Goal: Task Accomplishment & Management: Manage account settings

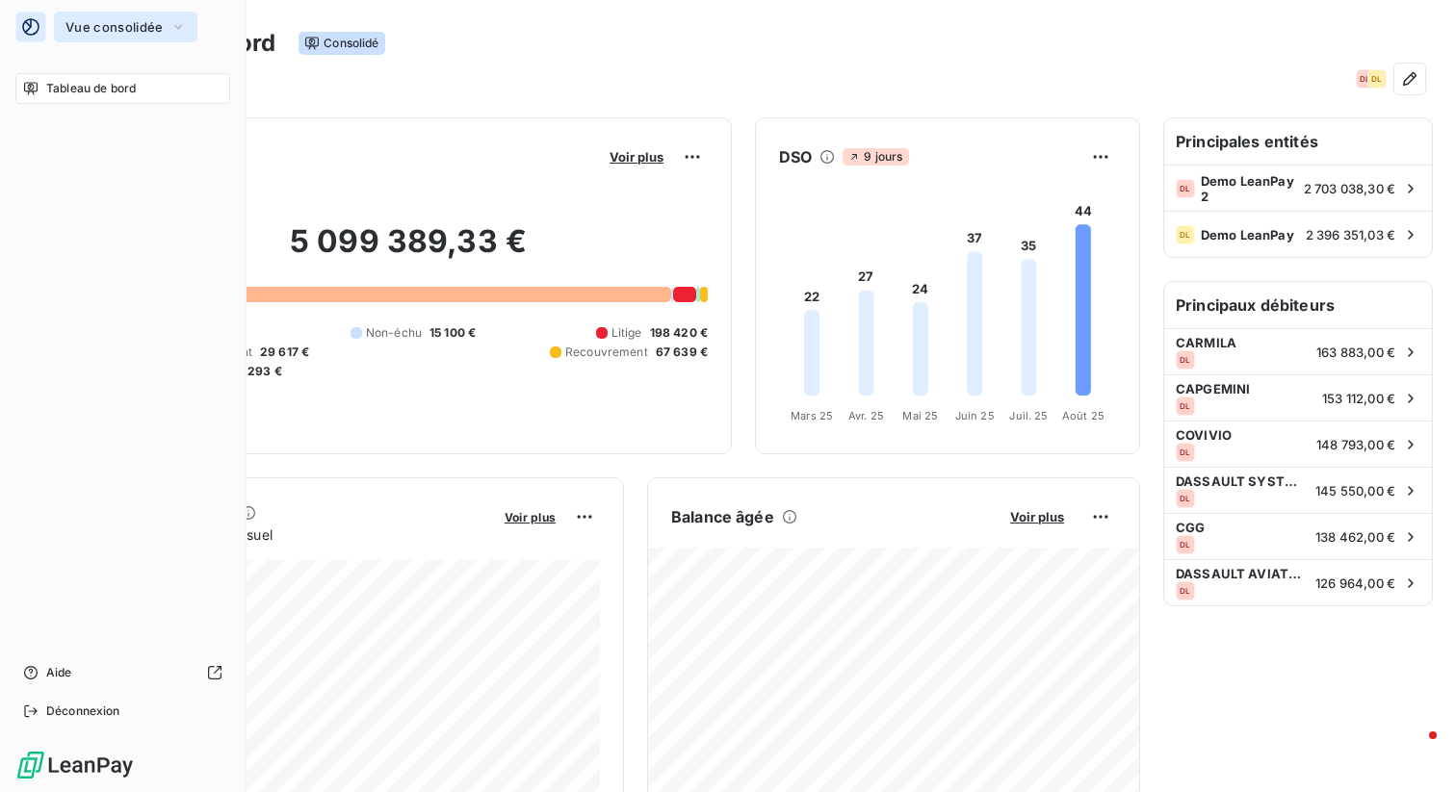
click at [159, 14] on button "Vue consolidée" at bounding box center [125, 27] width 143 height 31
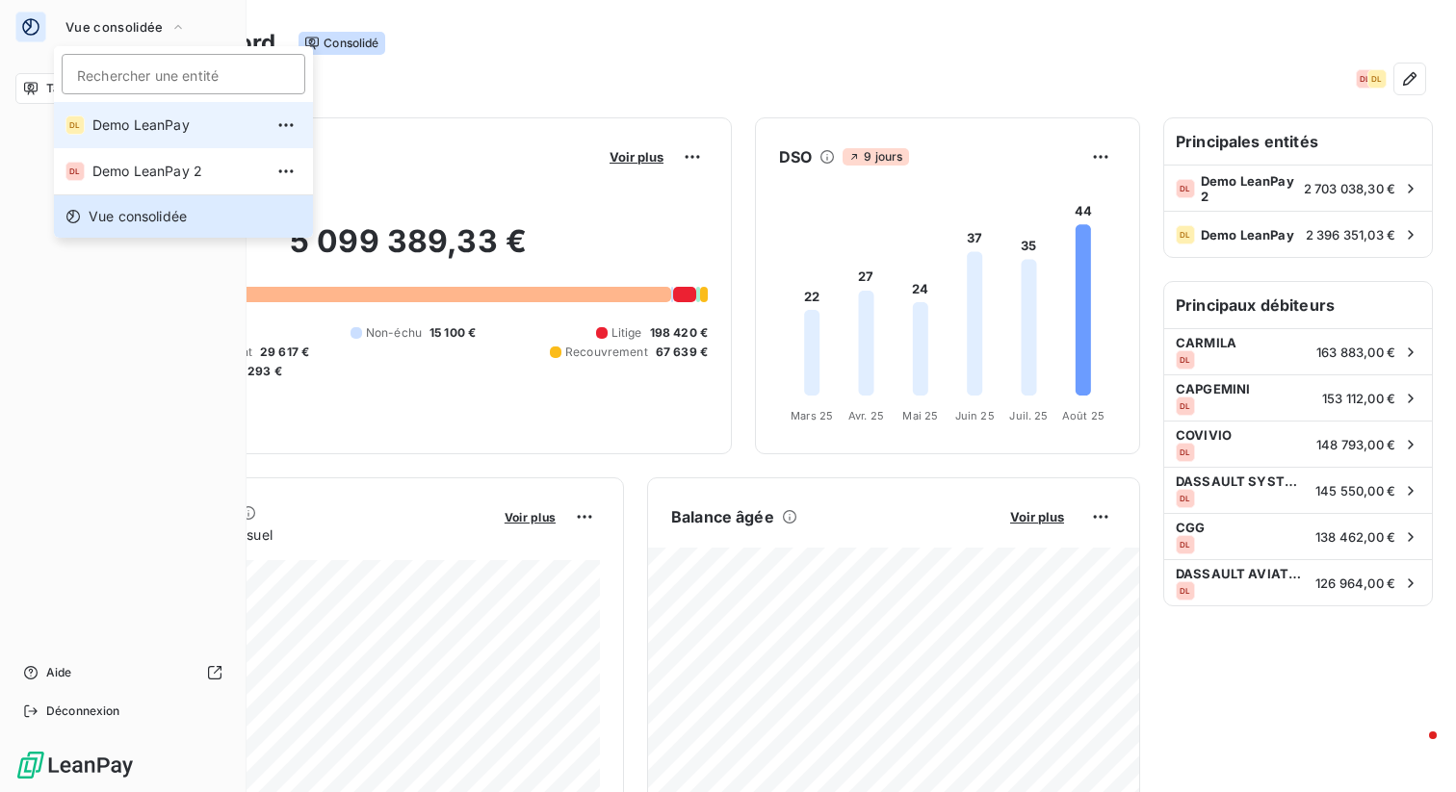
click at [128, 121] on span "Demo LeanPay" at bounding box center [177, 125] width 170 height 19
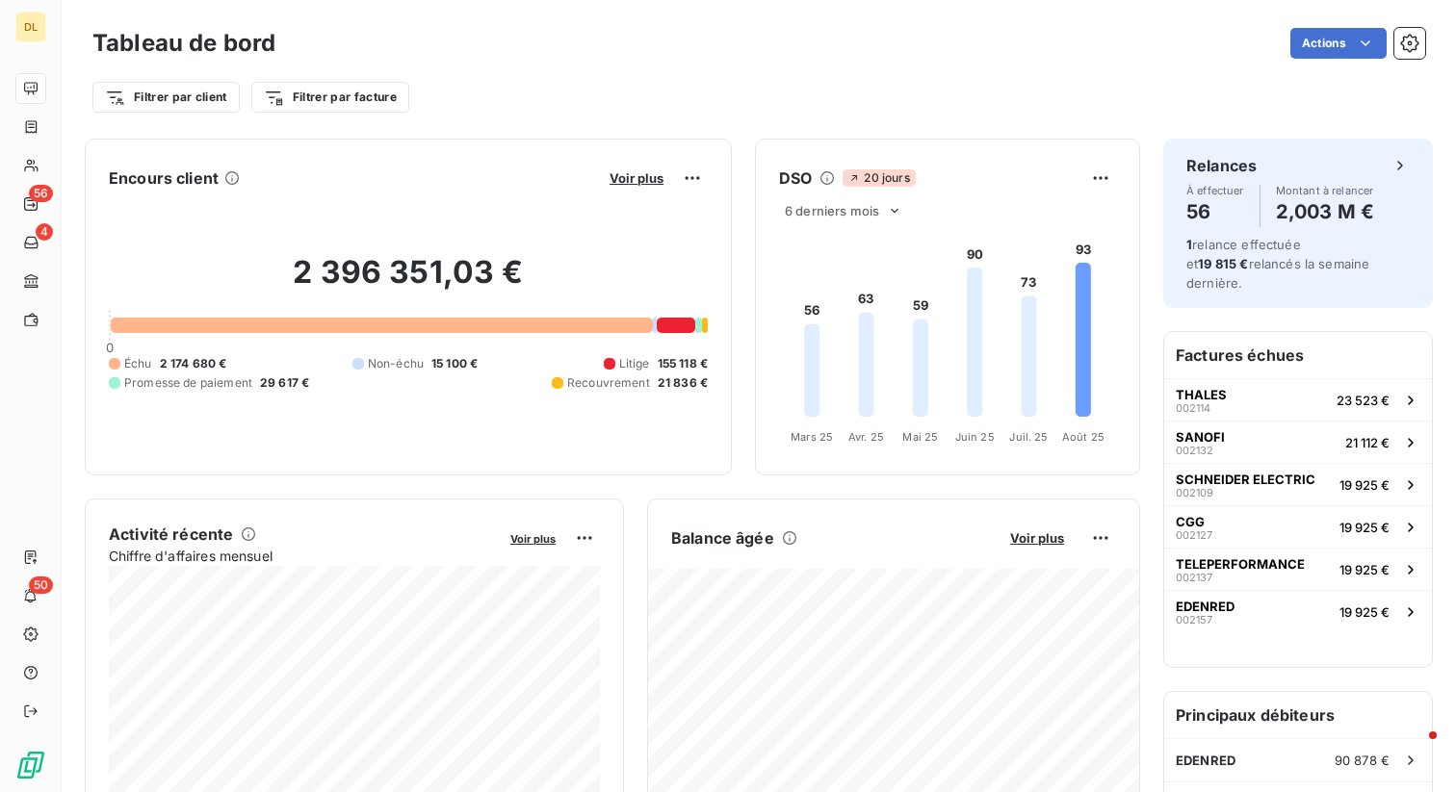
click at [542, 90] on div "Filtrer par client Filtrer par facture" at bounding box center [758, 97] width 1332 height 37
click at [1419, 36] on button "button" at bounding box center [1409, 43] width 31 height 31
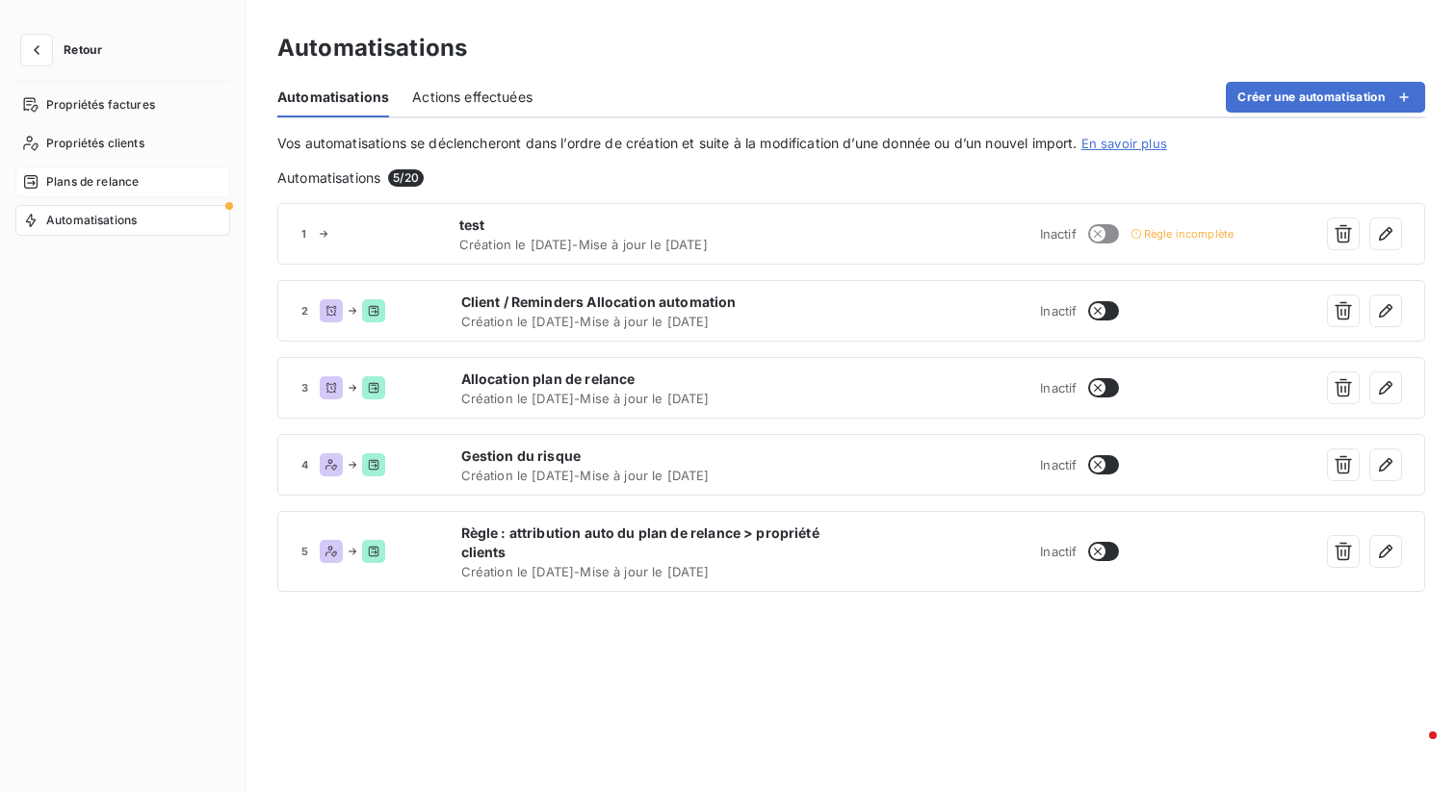
click at [100, 173] on span "Plans de relance" at bounding box center [92, 181] width 92 height 17
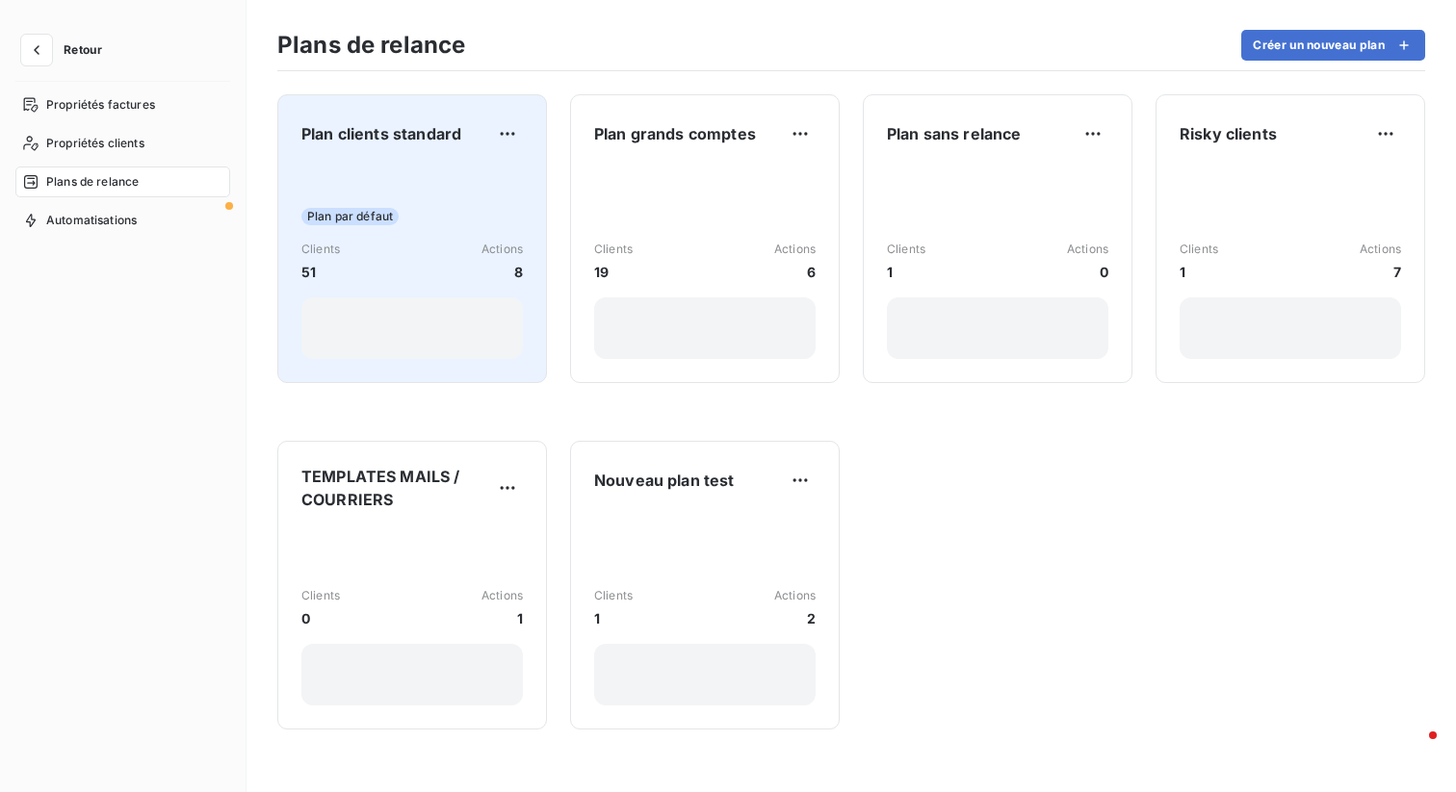
click at [466, 196] on div "Plan par défaut Clients 51 Actions 8" at bounding box center [411, 262] width 221 height 194
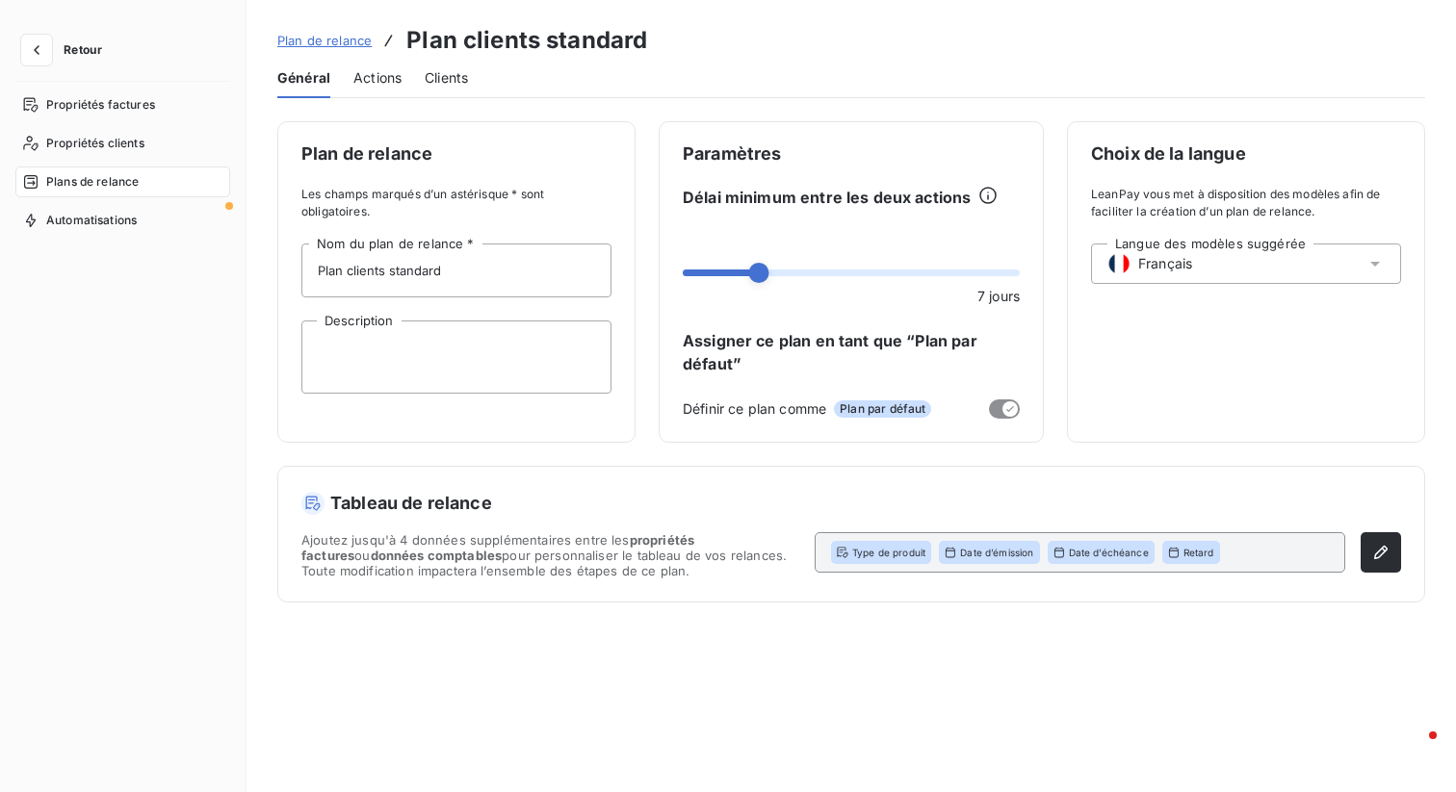
click at [378, 69] on span "Actions" at bounding box center [377, 77] width 48 height 19
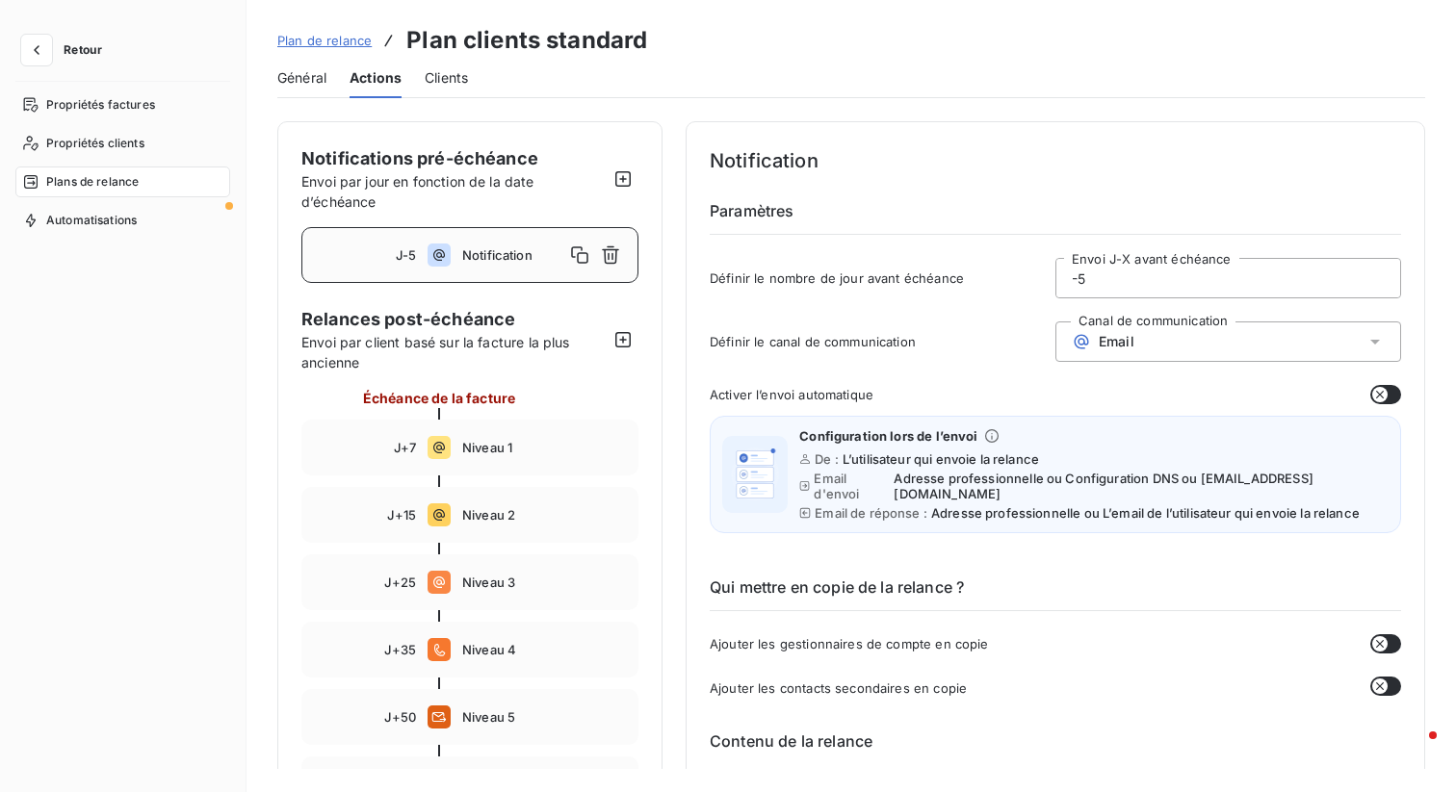
click at [1384, 391] on button "button" at bounding box center [1385, 394] width 31 height 19
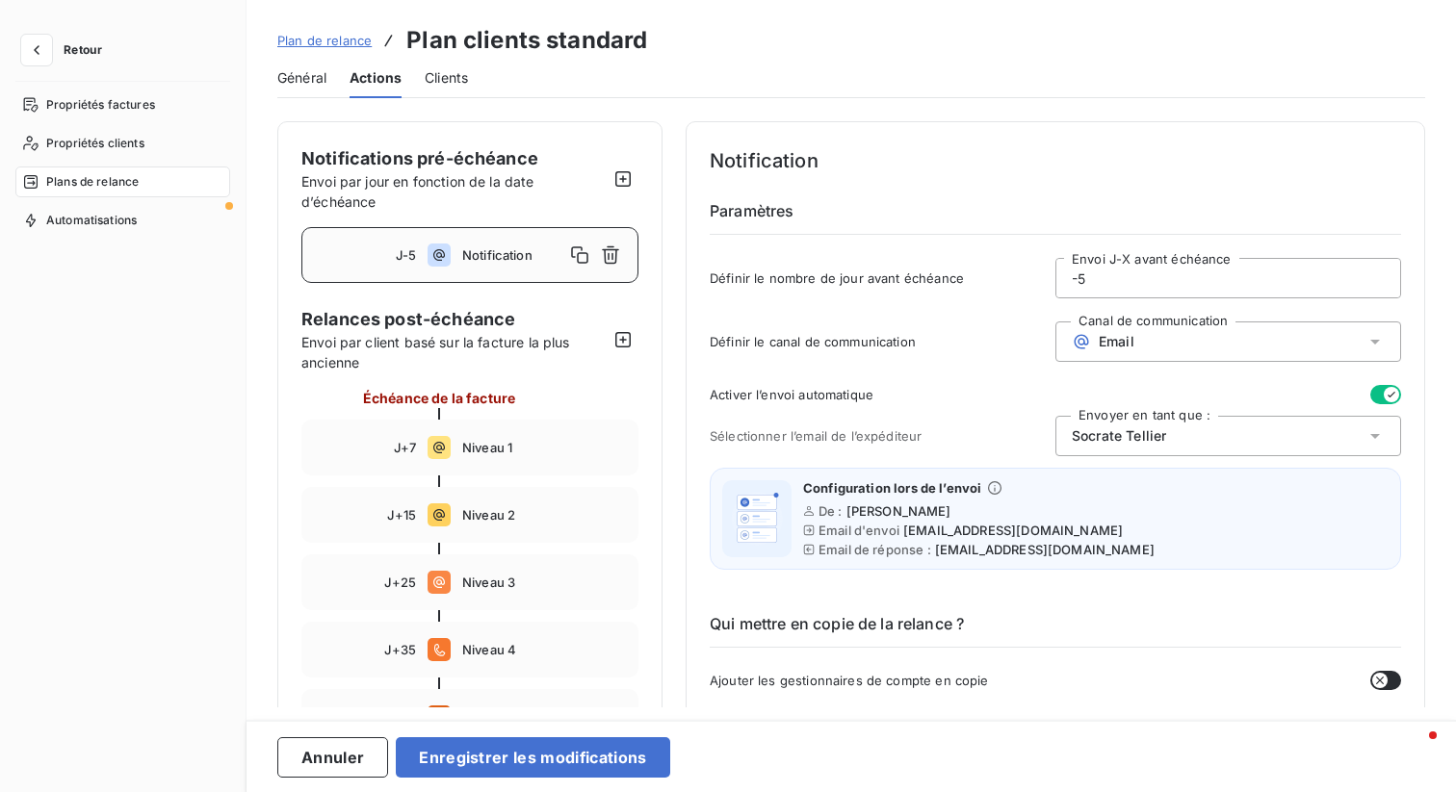
click at [1254, 428] on div "Socrate Tellier" at bounding box center [1228, 436] width 346 height 40
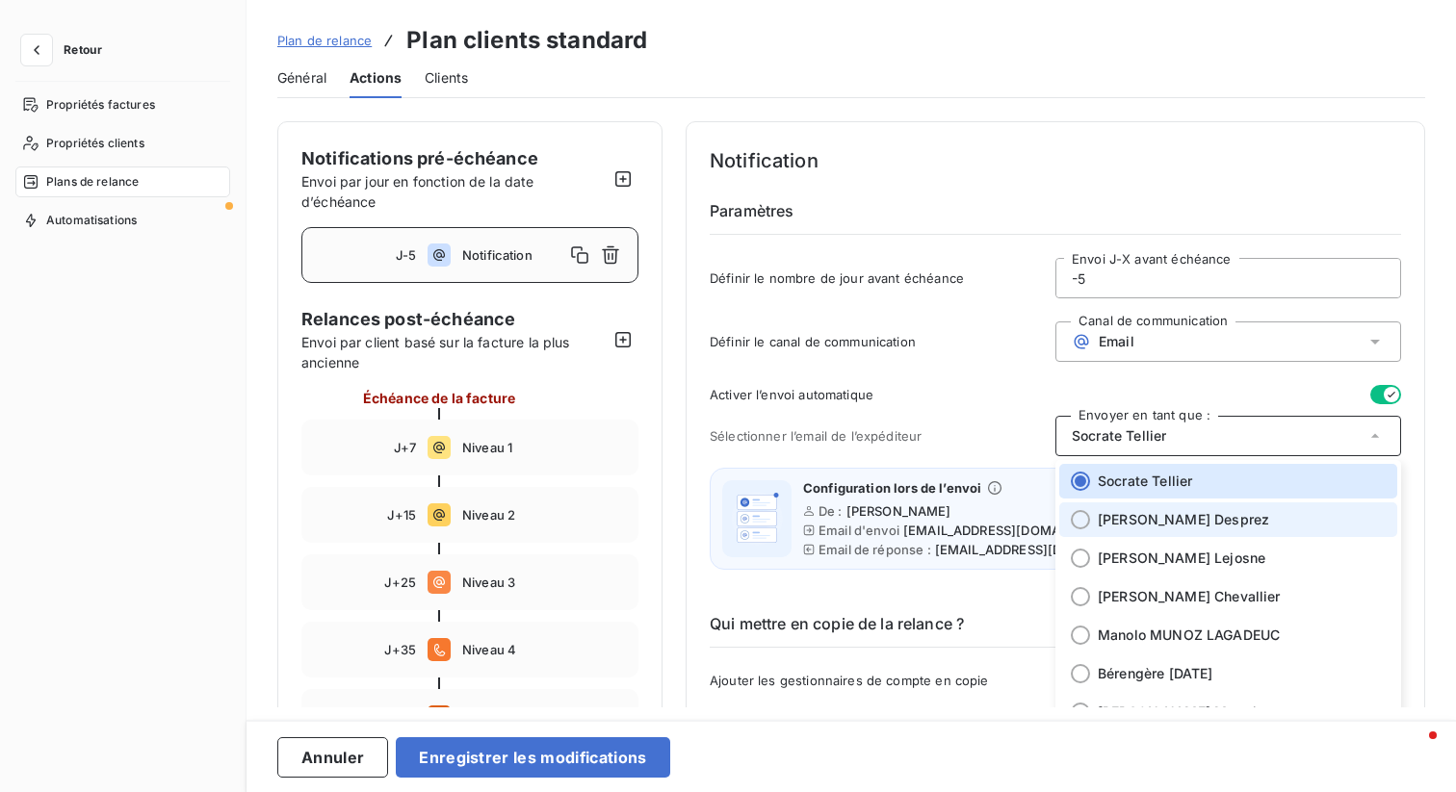
scroll to position [37, 0]
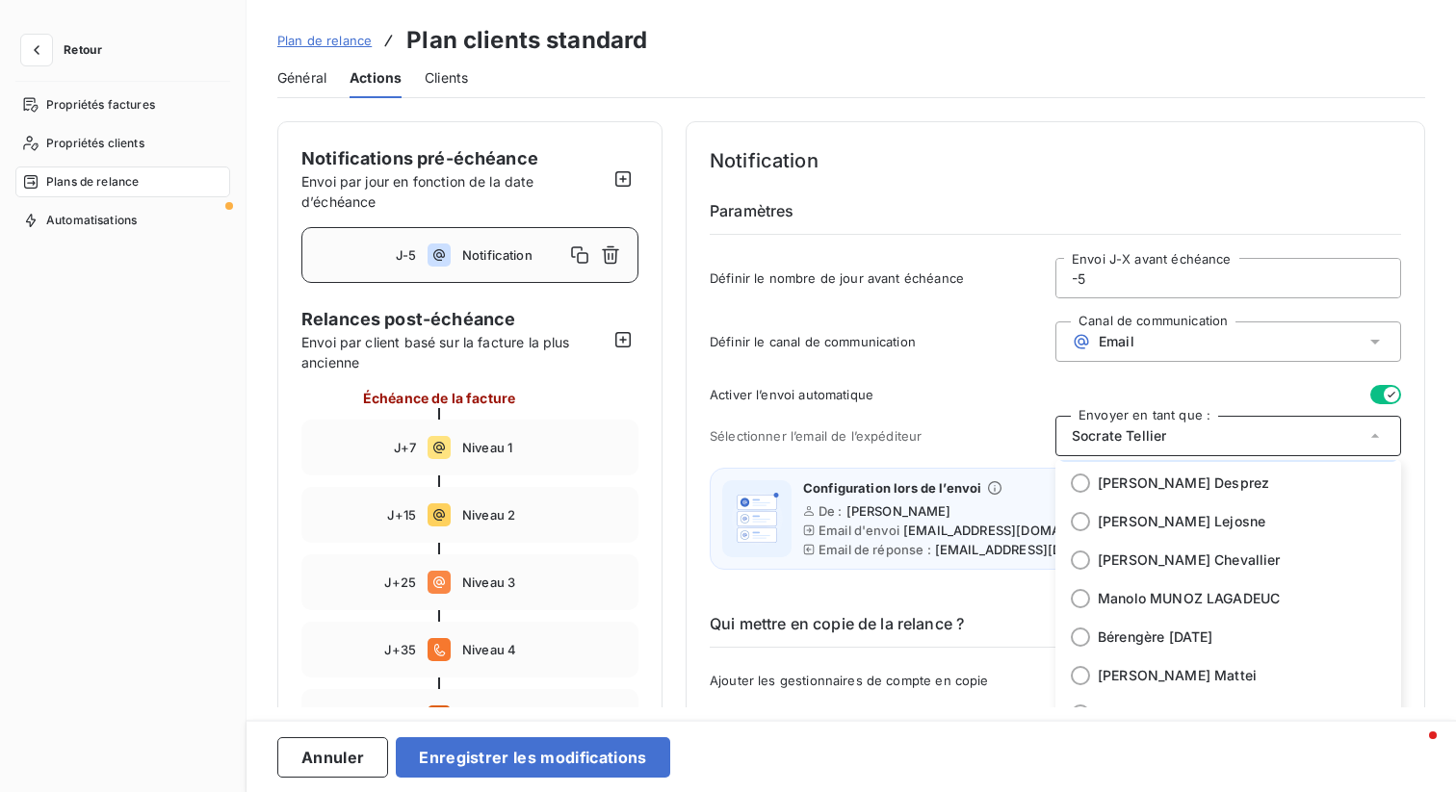
click at [886, 104] on div "Plan de relance Plan clients standard Général Actions Clients Notifications pré…" at bounding box center [850, 396] width 1209 height 792
